Goal: Transaction & Acquisition: Purchase product/service

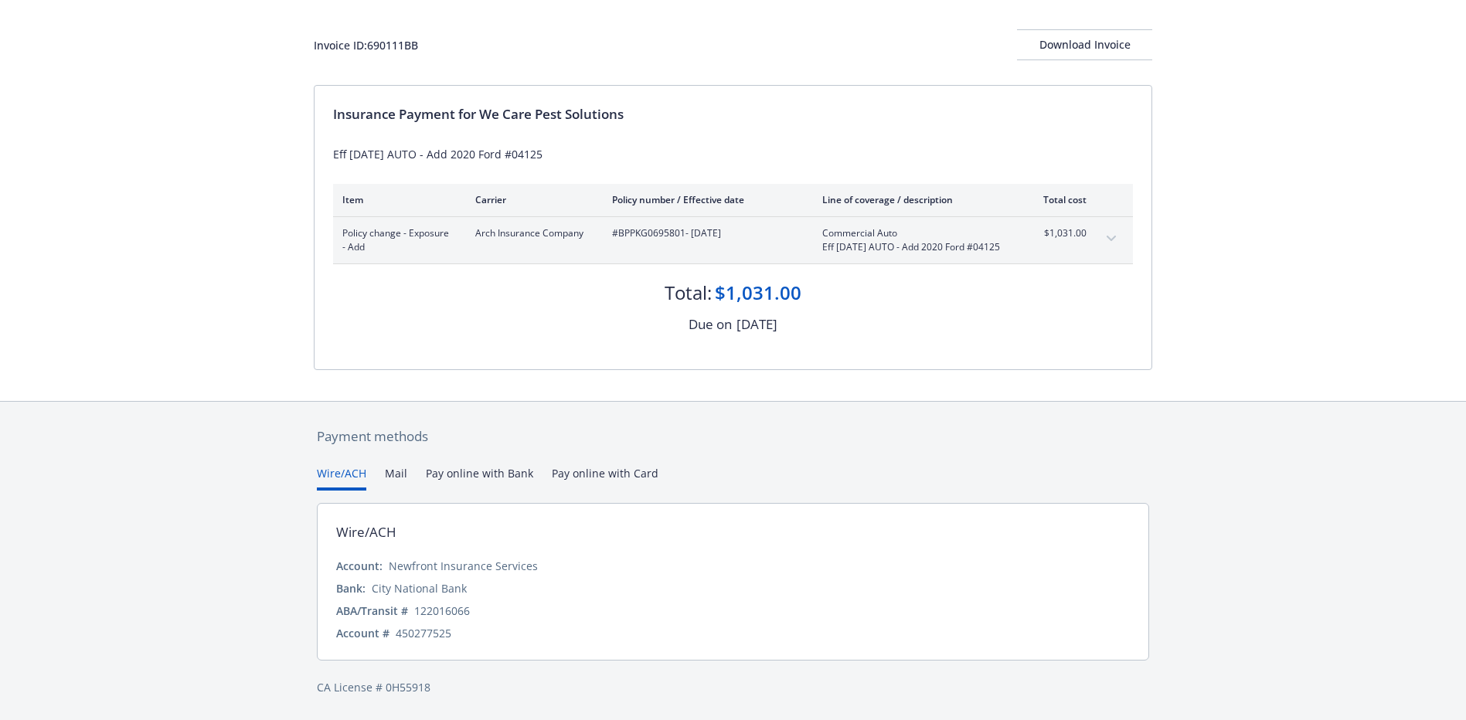
scroll to position [90, 0]
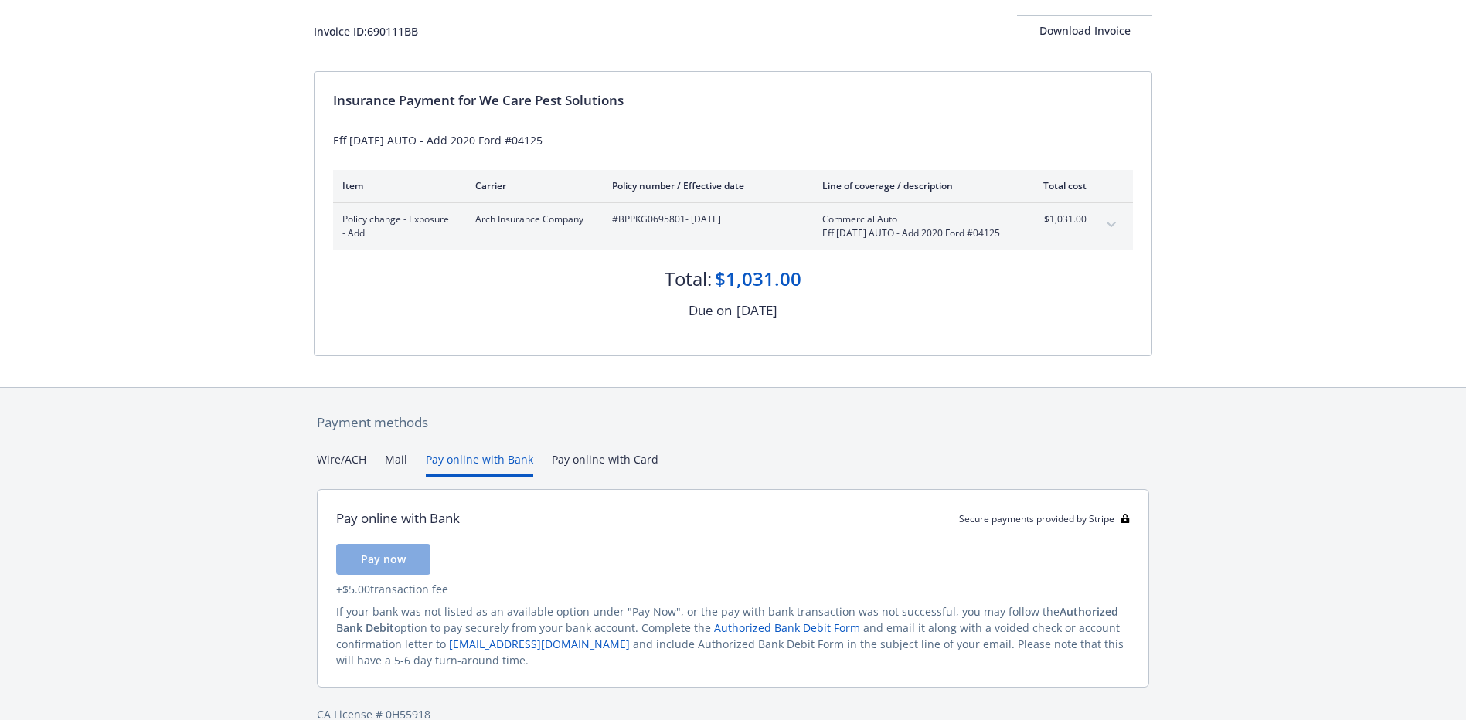
click at [447, 473] on button "Pay online with Bank" at bounding box center [479, 464] width 107 height 26
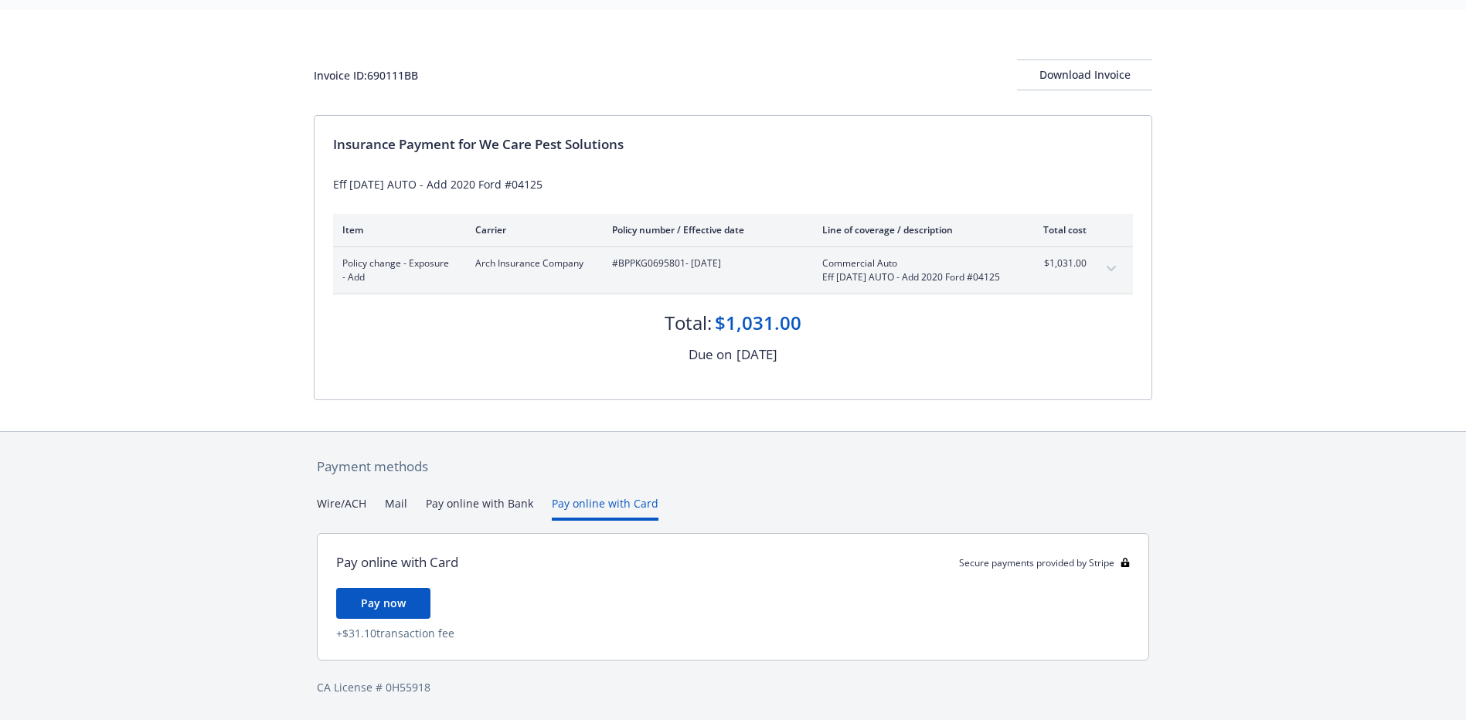
scroll to position [60, 0]
click at [595, 468] on div "Payment methods Wire/ACH Mail Pay online with Bank Pay online with Card Pay onl…" at bounding box center [733, 576] width 839 height 289
click at [389, 608] on span "Pay now" at bounding box center [383, 603] width 45 height 15
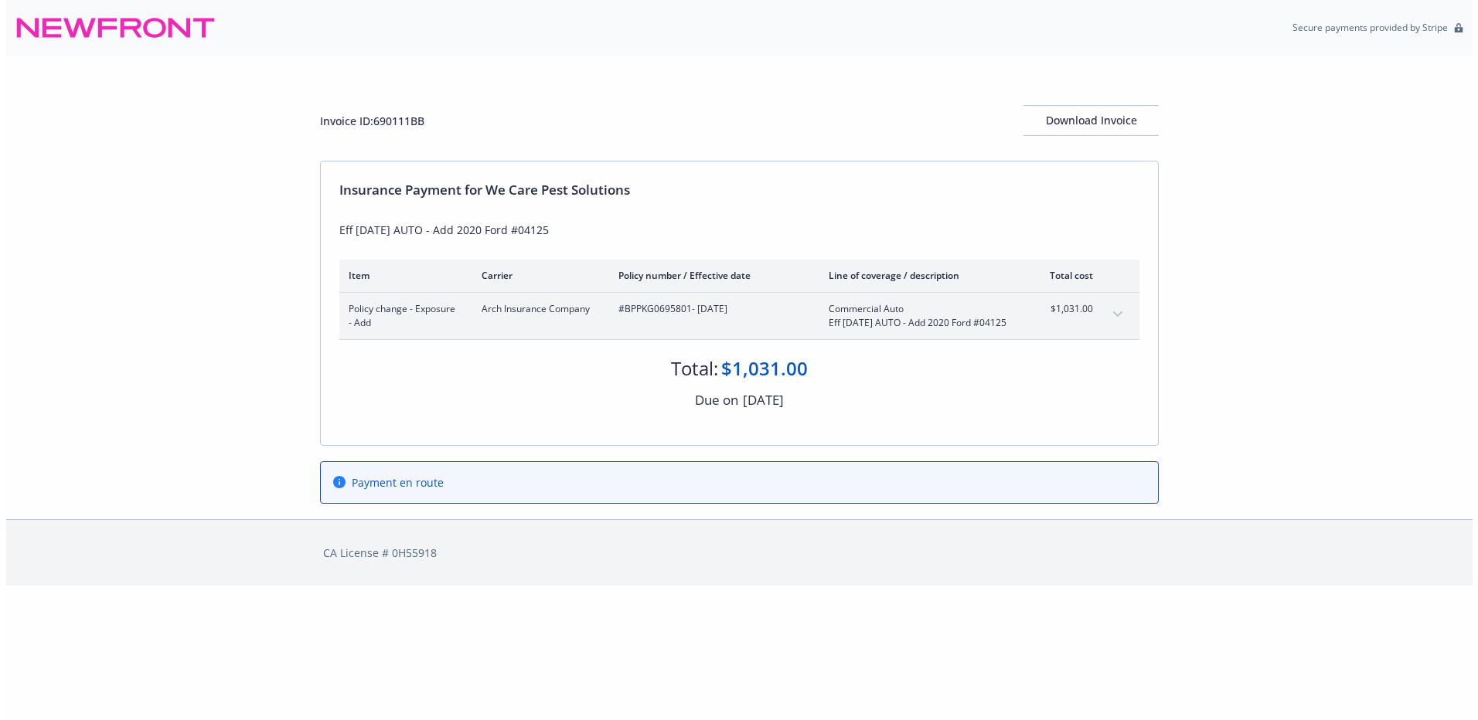
scroll to position [0, 0]
click at [1077, 123] on div "Download Invoice" at bounding box center [1090, 120] width 135 height 29
